Goal: Complete application form

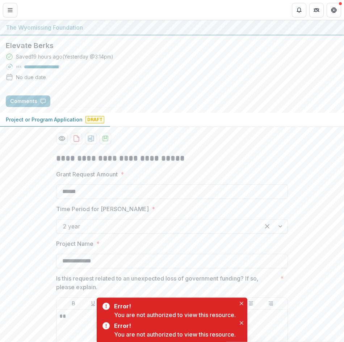
scroll to position [2713, 0]
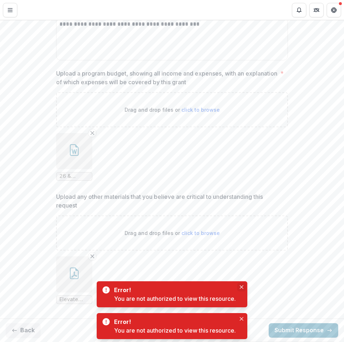
click at [243, 287] on icon "Close" at bounding box center [241, 287] width 4 height 4
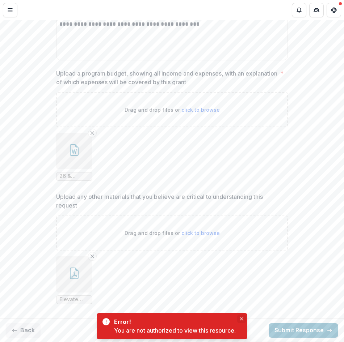
click at [243, 318] on icon "Close" at bounding box center [241, 319] width 4 height 4
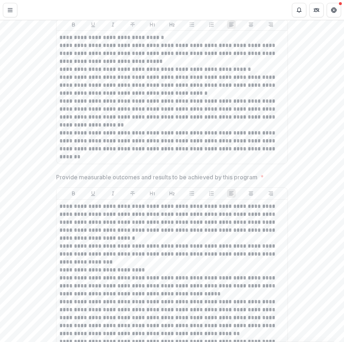
scroll to position [1266, 0]
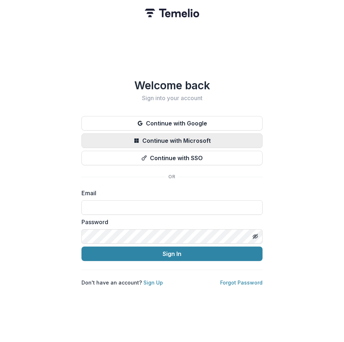
click at [174, 138] on button "Continue with Microsoft" at bounding box center [171, 140] width 181 height 14
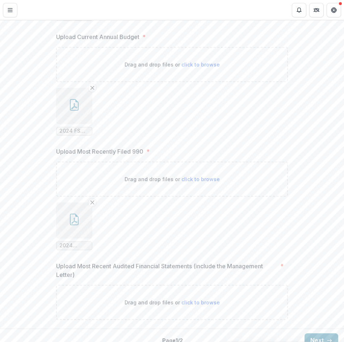
scroll to position [1194, 0]
drag, startPoint x: 66, startPoint y: 239, endPoint x: 34, endPoint y: 233, distance: 32.6
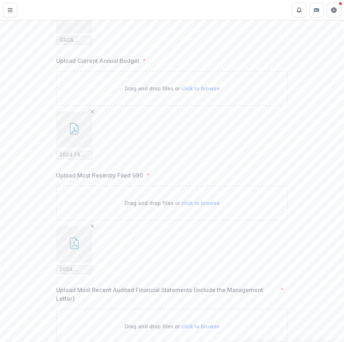
scroll to position [1158, 0]
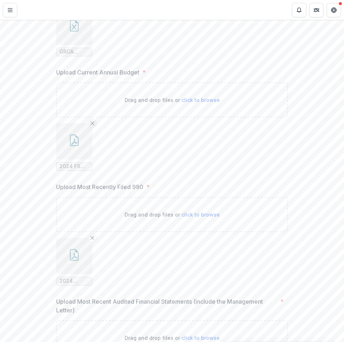
click at [92, 120] on icon "Remove File" at bounding box center [92, 123] width 6 height 6
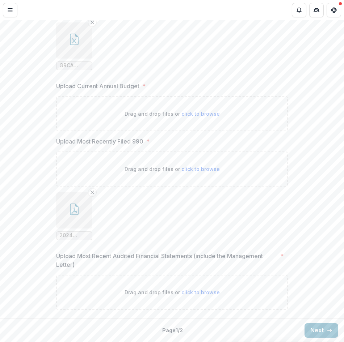
scroll to position [1135, 0]
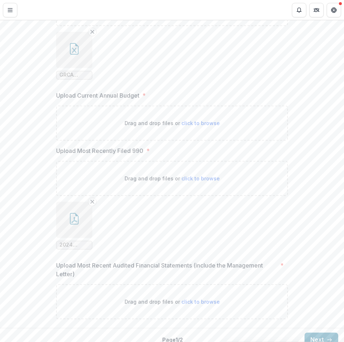
click at [195, 299] on span "click to browse" at bounding box center [200, 302] width 38 height 6
type input "**********"
click at [197, 120] on span "click to browse" at bounding box center [200, 123] width 38 height 6
type input "**********"
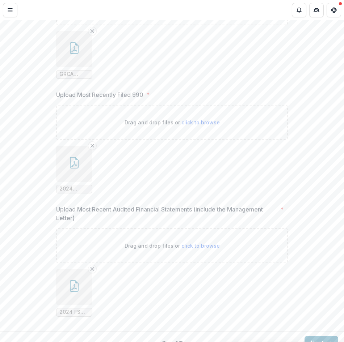
scroll to position [1254, 0]
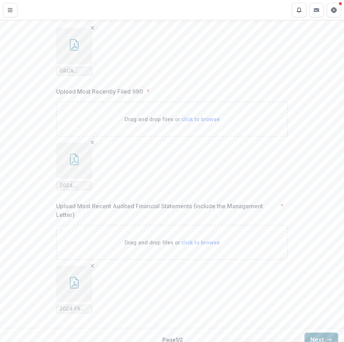
click at [310, 333] on button "Next" at bounding box center [321, 340] width 34 height 14
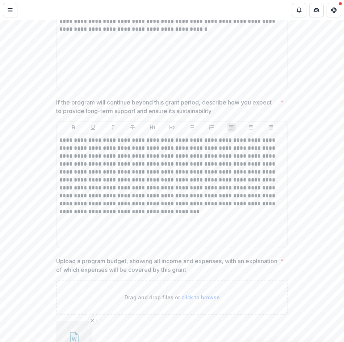
scroll to position [2713, 0]
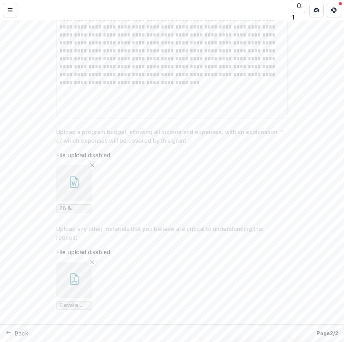
scroll to position [0, 0]
click at [6, 342] on icon "Close" at bounding box center [3, 347] width 6 height 6
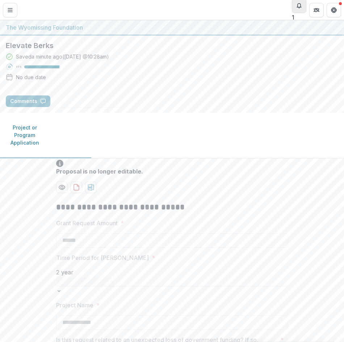
click at [299, 7] on icon "Notifications" at bounding box center [299, 5] width 4 height 4
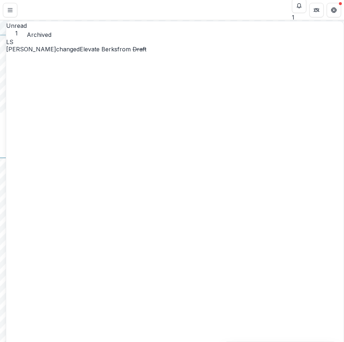
drag, startPoint x: 327, startPoint y: 51, endPoint x: 326, endPoint y: 33, distance: 18.8
click at [327, 51] on div "Unread 1 Archived LS [PERSON_NAME] changed Elevate Berks from Draft Submitted […" at bounding box center [174, 218] width 337 height 395
click at [80, 53] on link "Elevate Berks" at bounding box center [99, 49] width 38 height 7
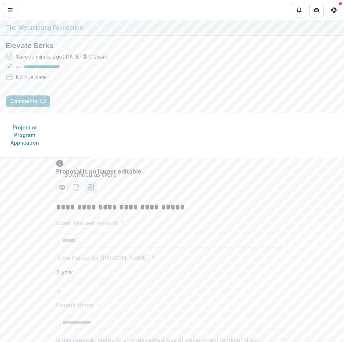
click at [90, 184] on icon "download-proposal" at bounding box center [90, 187] width 7 height 7
click at [131, 77] on div "Saved 12 minutes ago ( [DATE] @ 10:28am ) 97 % No due date" at bounding box center [172, 68] width 332 height 31
